Goal: Transaction & Acquisition: Purchase product/service

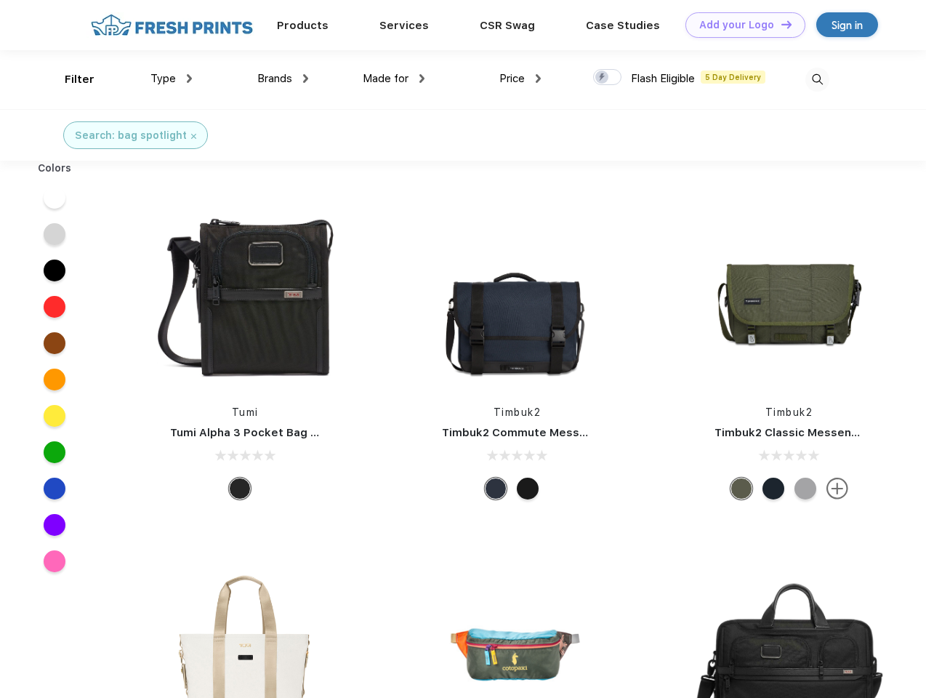
click at [740, 25] on link "Add your Logo Design Tool" at bounding box center [746, 24] width 120 height 25
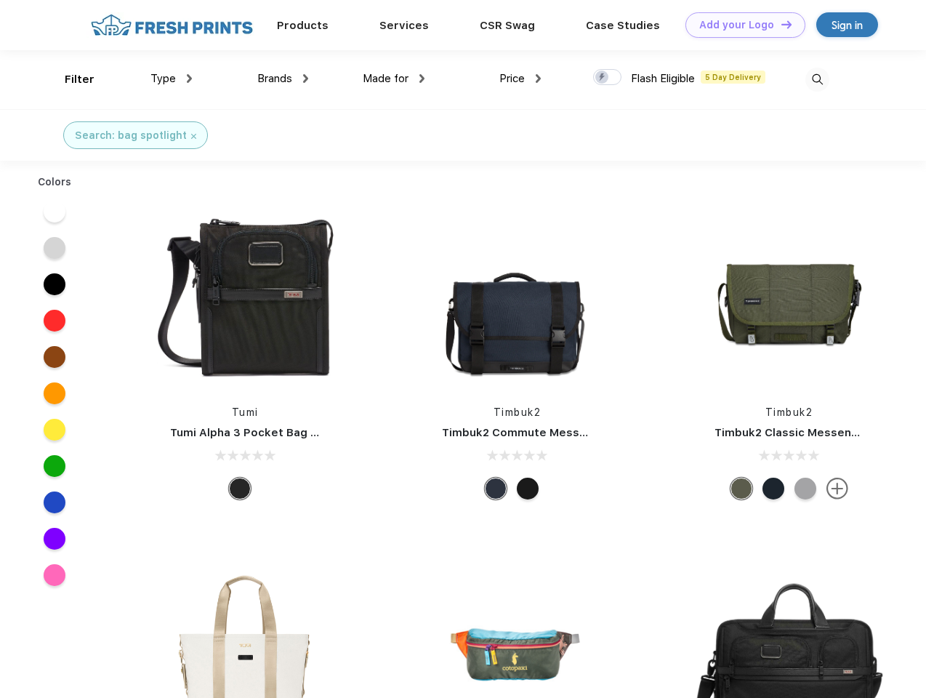
click at [0, 0] on div "Design Tool" at bounding box center [0, 0] width 0 height 0
click at [780, 24] on link "Add your Logo Design Tool" at bounding box center [746, 24] width 120 height 25
click at [70, 79] on div "Filter" at bounding box center [80, 79] width 30 height 17
click at [172, 79] on span "Type" at bounding box center [163, 78] width 25 height 13
click at [283, 79] on span "Brands" at bounding box center [274, 78] width 35 height 13
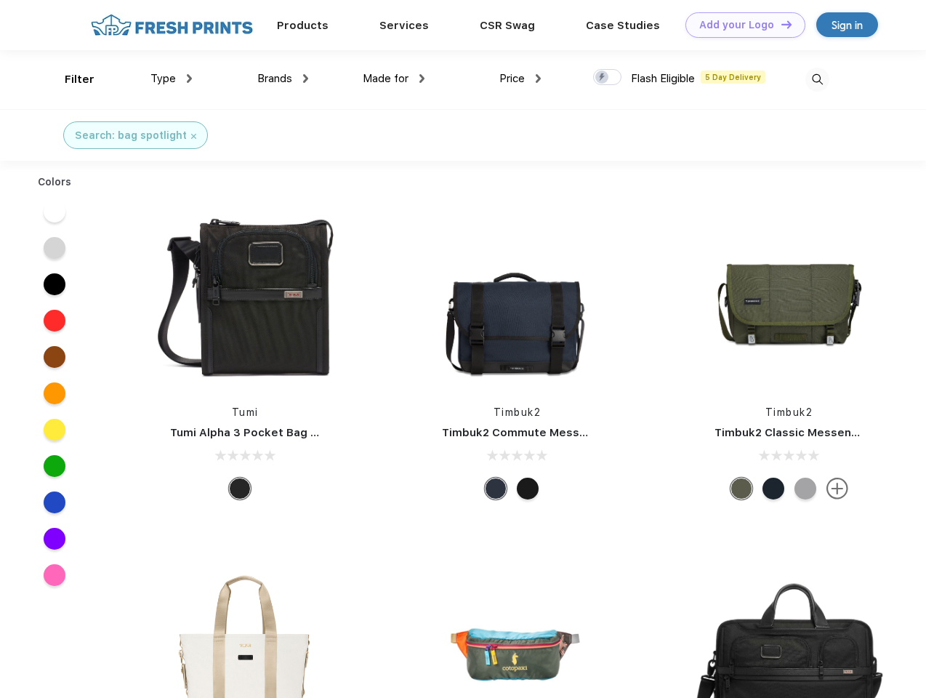
click at [394, 79] on span "Made for" at bounding box center [386, 78] width 46 height 13
click at [521, 79] on span "Price" at bounding box center [512, 78] width 25 height 13
click at [608, 78] on div at bounding box center [607, 77] width 28 height 16
click at [603, 78] on input "checkbox" at bounding box center [597, 72] width 9 height 9
click at [817, 79] on img at bounding box center [818, 80] width 24 height 24
